Goal: Information Seeking & Learning: Learn about a topic

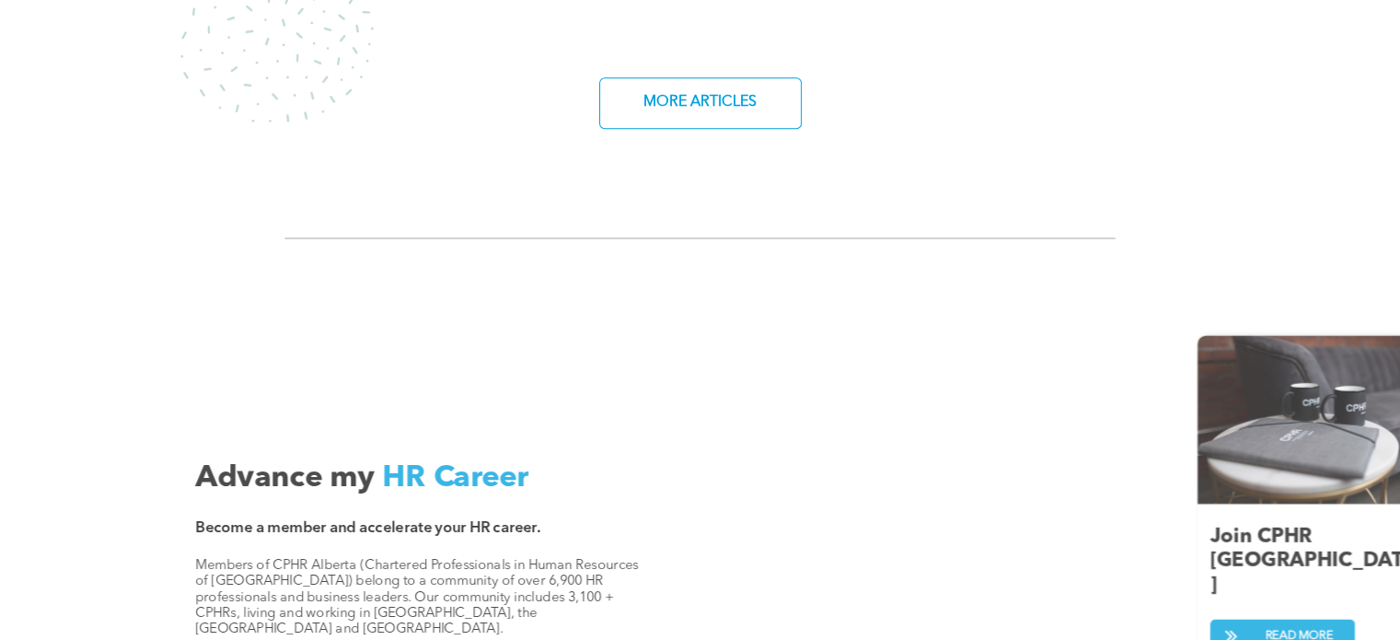
scroll to position [2026, 0]
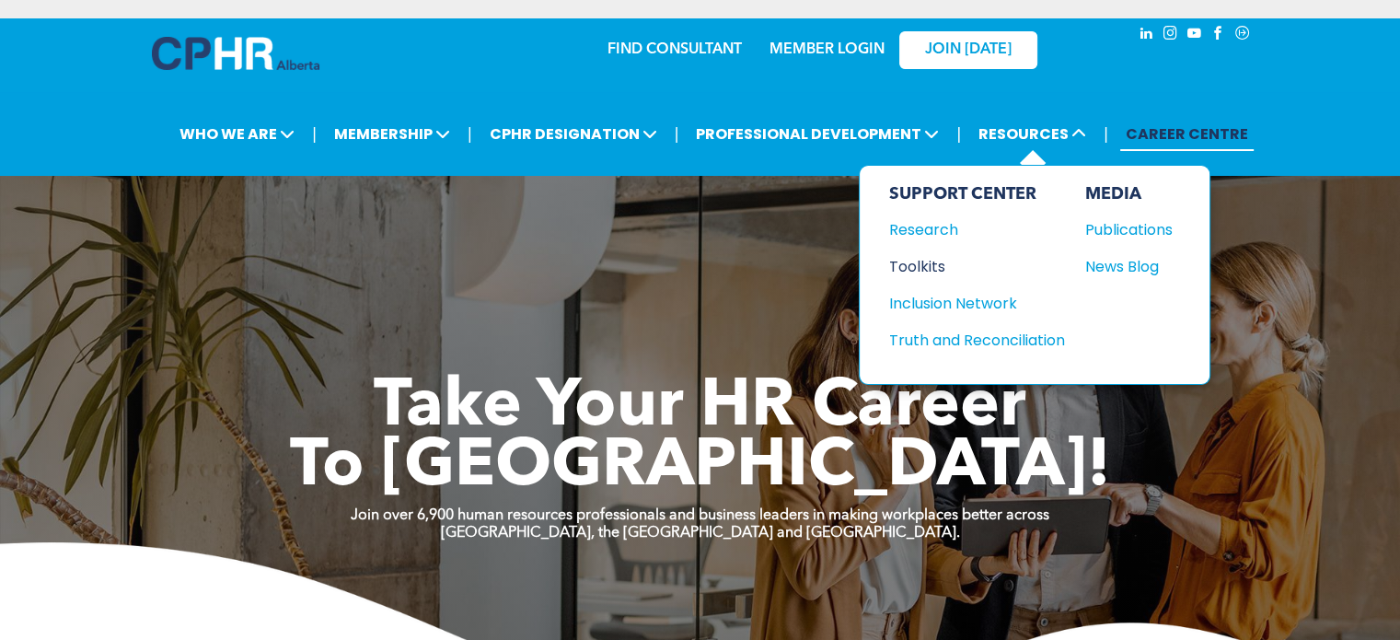
click at [922, 266] on div "Toolkits" at bounding box center [968, 266] width 158 height 23
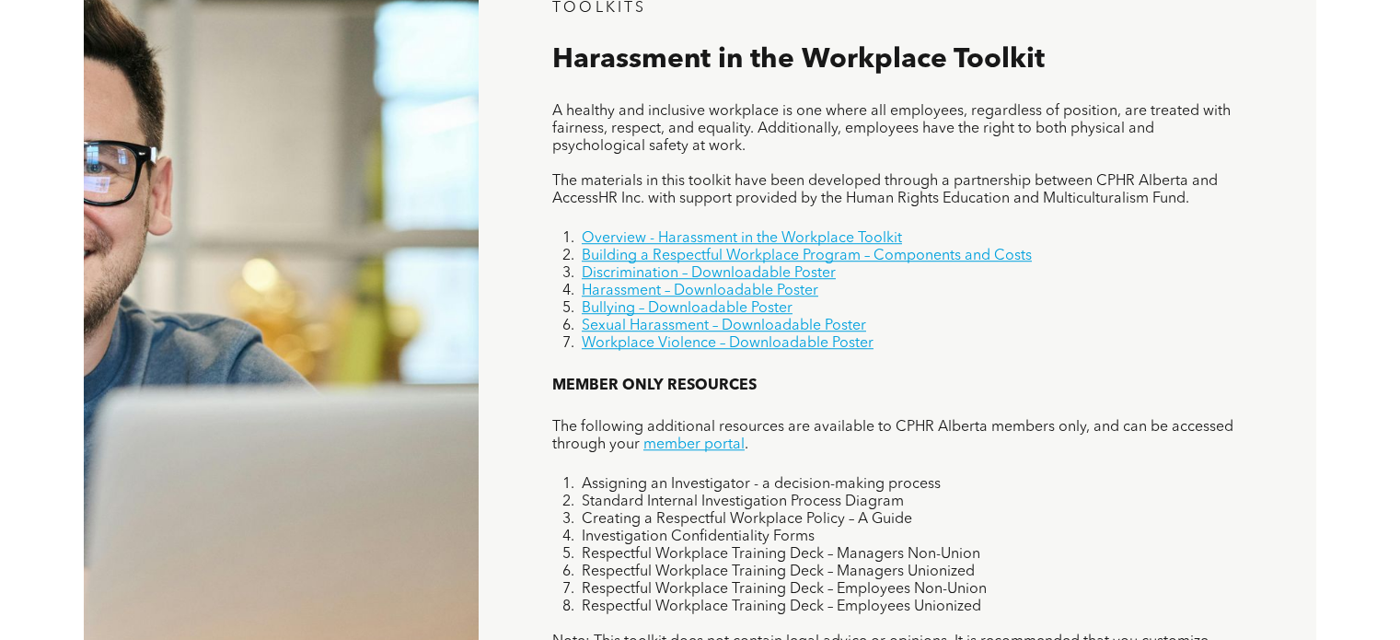
scroll to position [1197, 0]
